Goal: Navigation & Orientation: Understand site structure

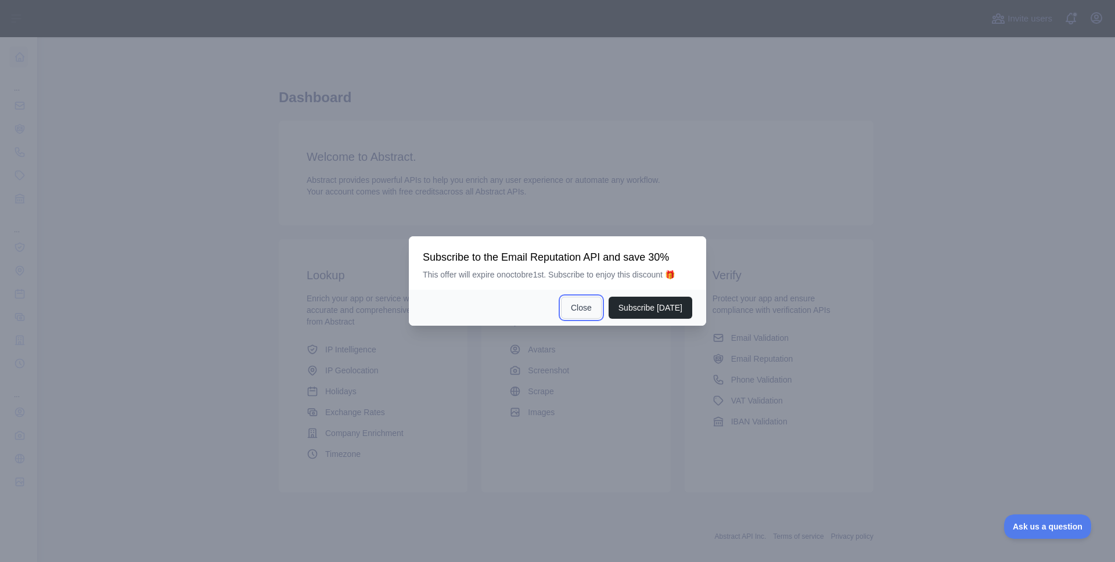
click at [594, 310] on button "Close" at bounding box center [581, 308] width 41 height 22
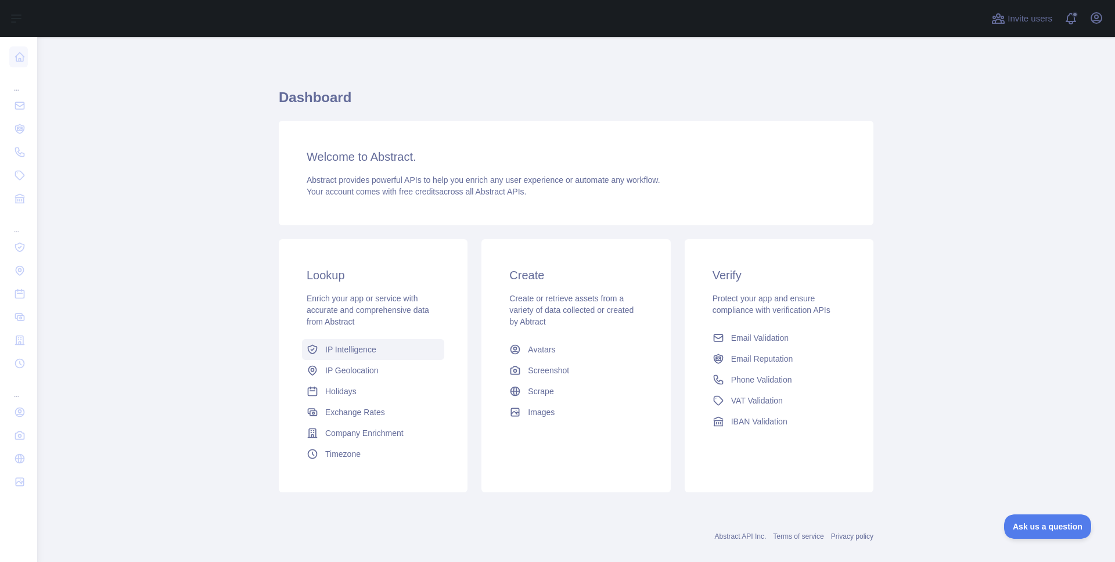
click at [350, 353] on span "IP Intelligence" at bounding box center [350, 350] width 51 height 12
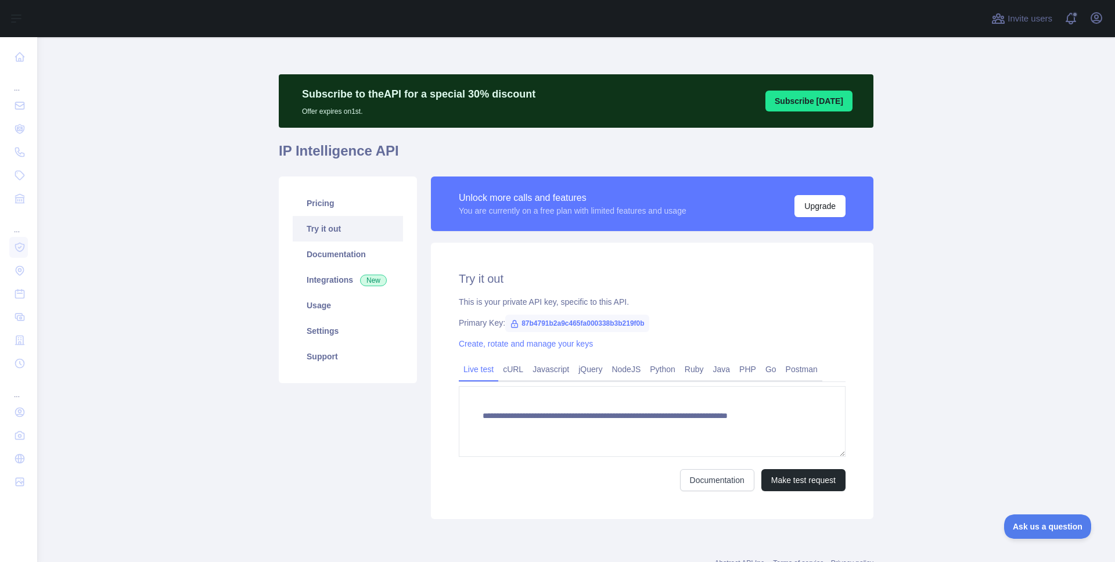
type textarea "**********"
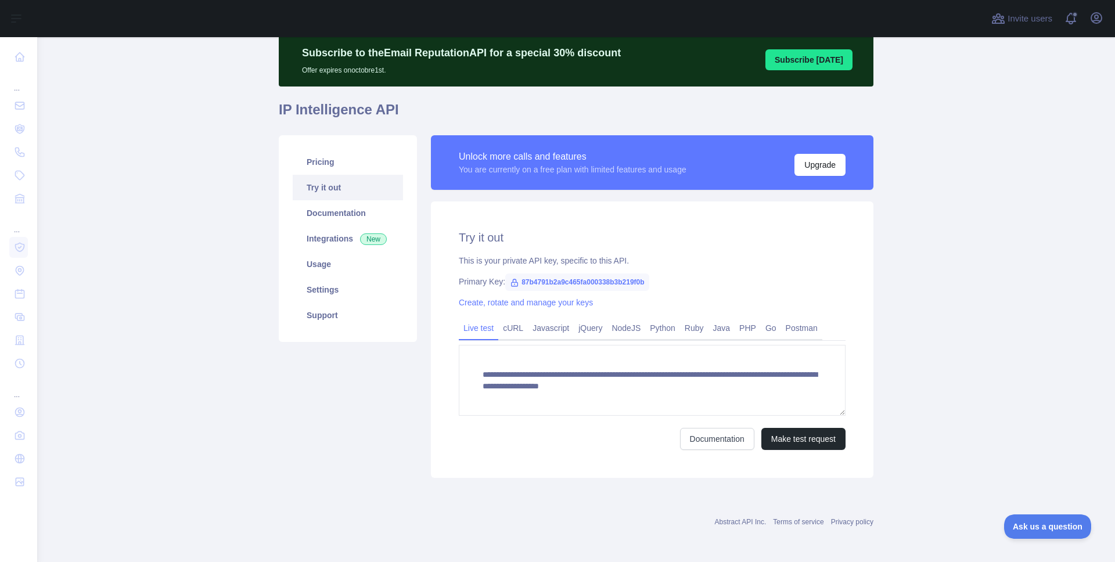
scroll to position [43, 0]
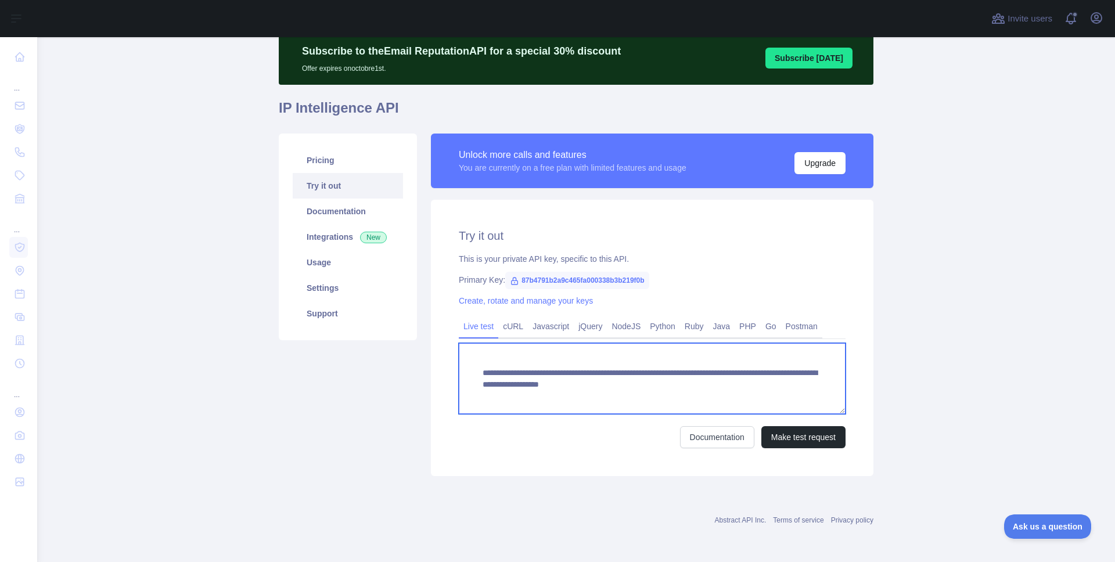
drag, startPoint x: 552, startPoint y: 397, endPoint x: 479, endPoint y: 374, distance: 76.2
click at [479, 374] on textarea "**********" at bounding box center [652, 378] width 387 height 71
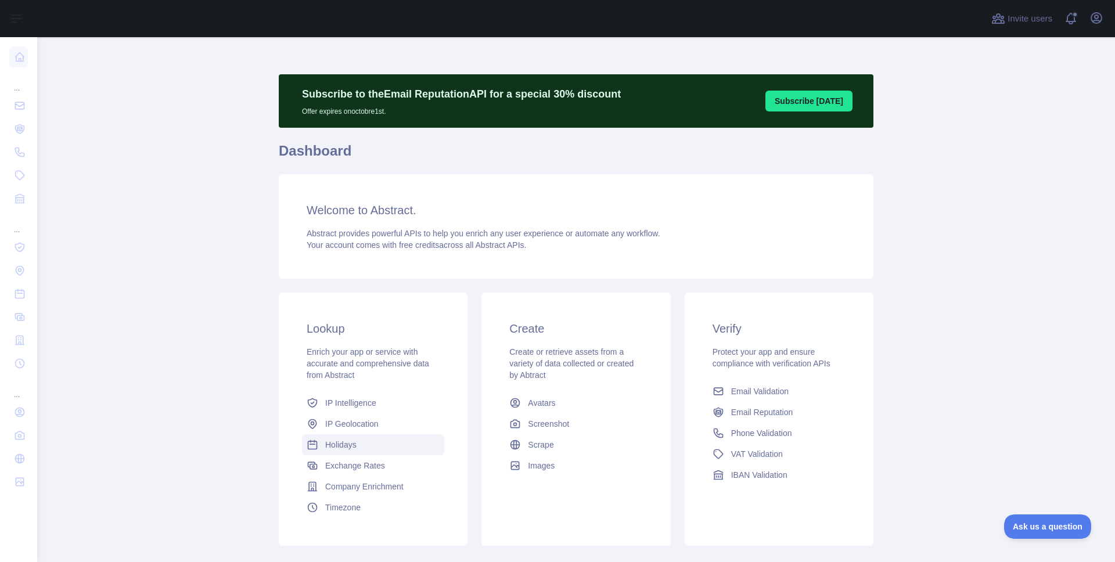
click at [357, 440] on link "Holidays" at bounding box center [373, 444] width 142 height 21
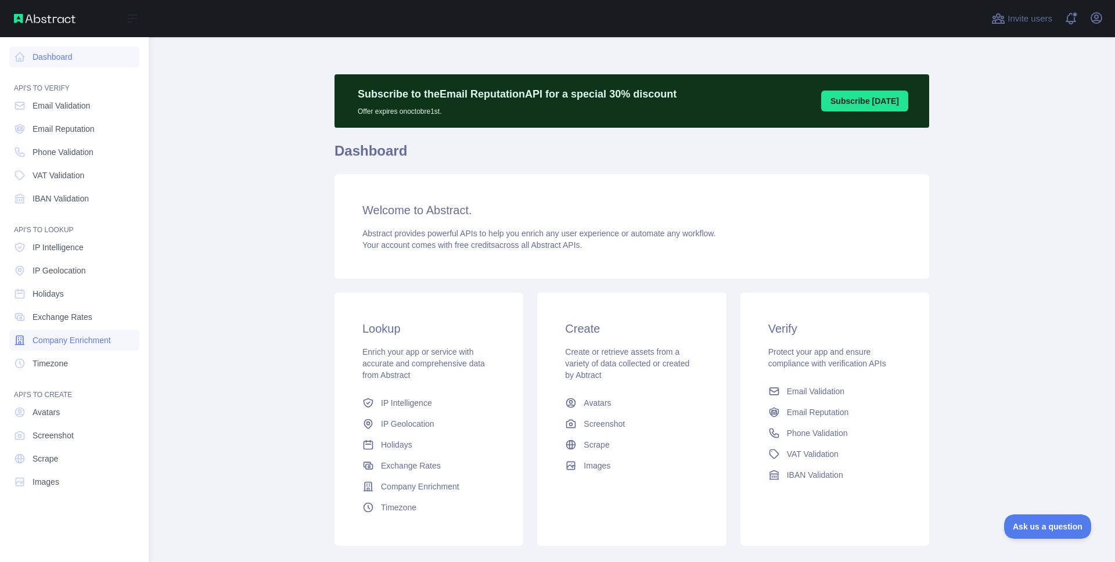
click at [96, 344] on span "Company Enrichment" at bounding box center [72, 341] width 78 height 12
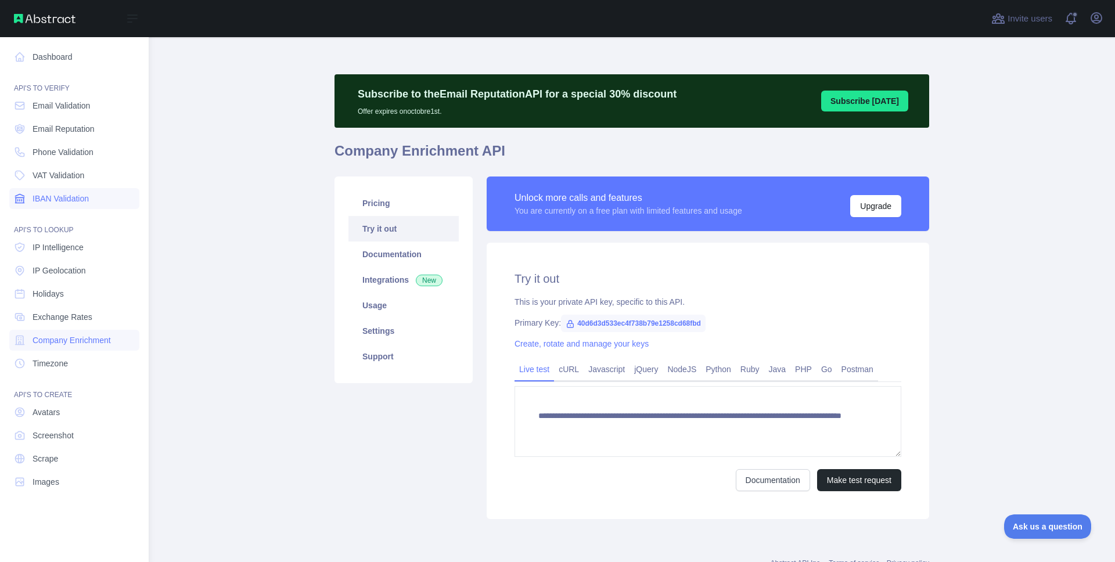
click at [84, 199] on span "IBAN Validation" at bounding box center [61, 199] width 56 height 12
click at [80, 174] on span "VAT Validation" at bounding box center [59, 176] width 52 height 12
click at [82, 150] on span "Phone Validation" at bounding box center [63, 152] width 61 height 12
click at [67, 341] on span "Company Enrichment" at bounding box center [72, 341] width 78 height 12
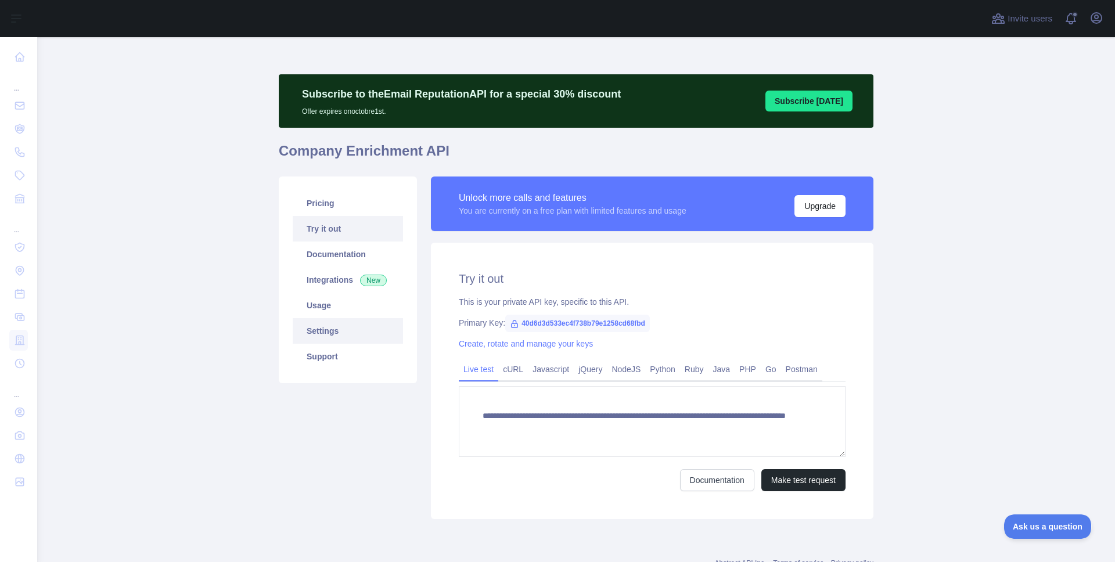
click at [337, 335] on link "Settings" at bounding box center [348, 331] width 110 height 26
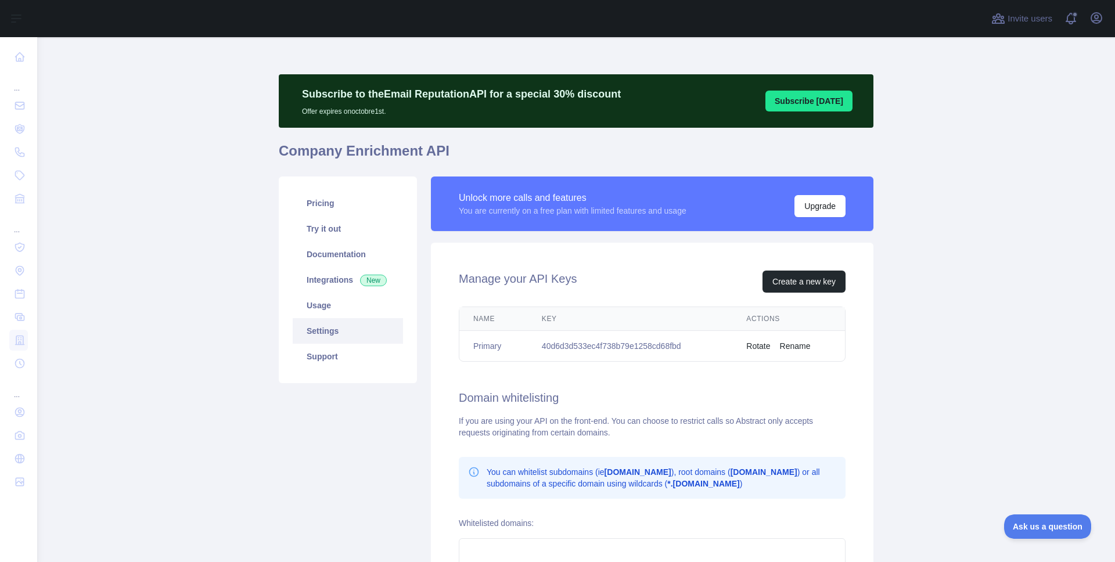
scroll to position [182, 0]
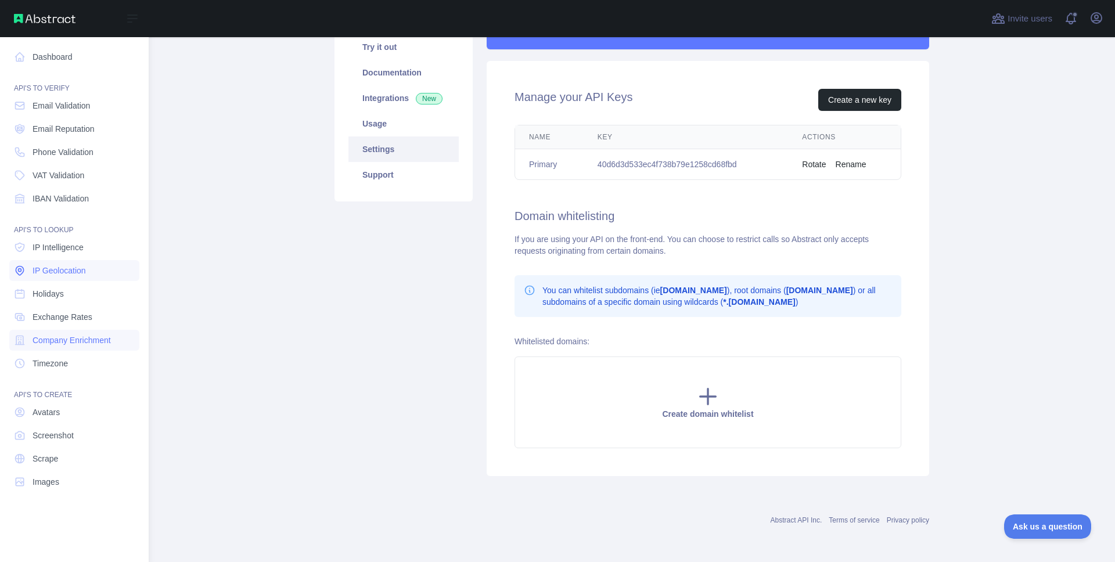
click at [72, 272] on span "IP Geolocation" at bounding box center [59, 271] width 53 height 12
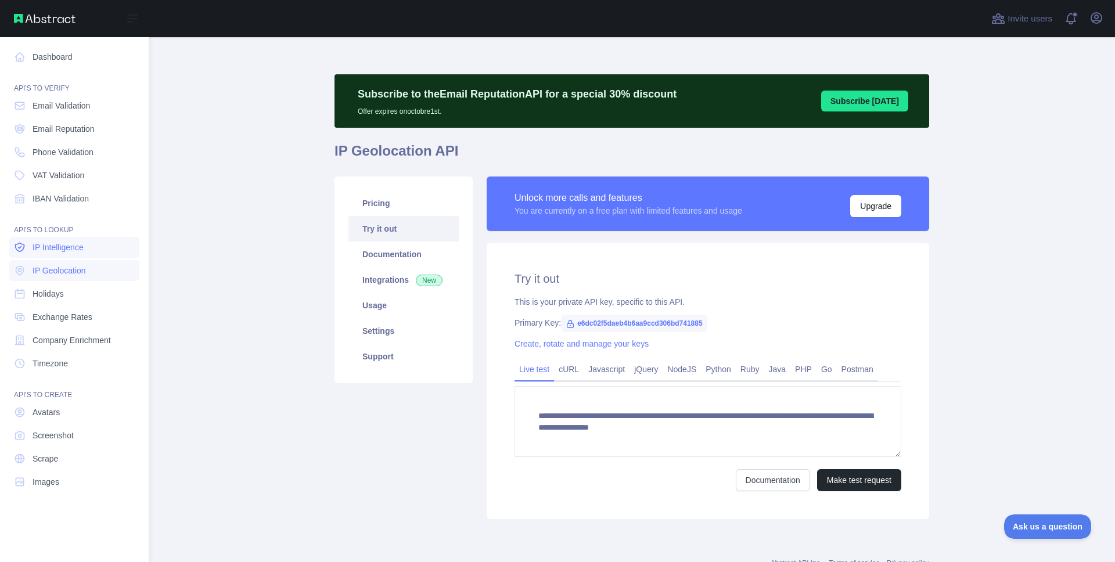
click at [78, 250] on span "IP Intelligence" at bounding box center [58, 248] width 51 height 12
